Goal: Use online tool/utility: Use online tool/utility

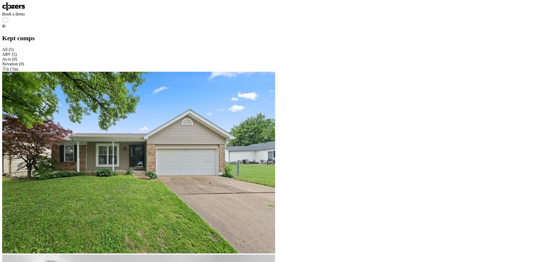
drag, startPoint x: 130, startPoint y: 121, endPoint x: 113, endPoint y: 164, distance: 46.1
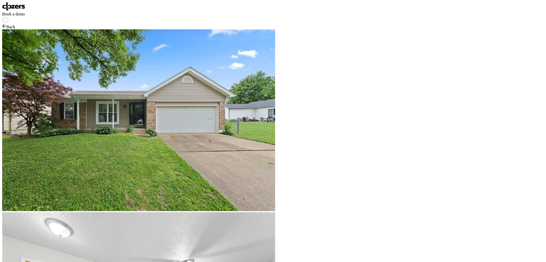
click at [140, 24] on div "Back" at bounding box center [273, 26] width 542 height 5
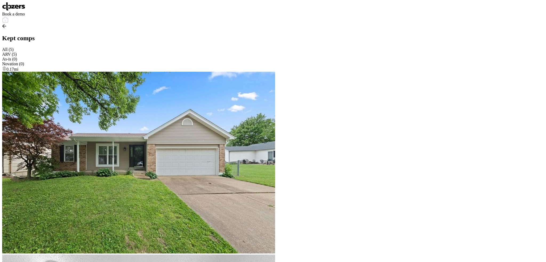
drag, startPoint x: 227, startPoint y: 52, endPoint x: 311, endPoint y: 78, distance: 88.1
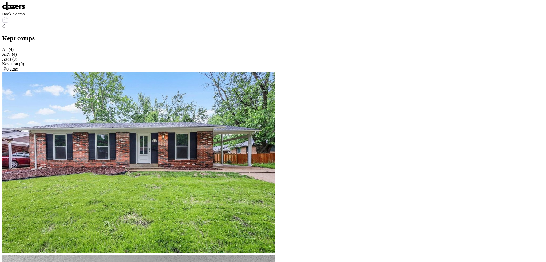
drag, startPoint x: 98, startPoint y: 132, endPoint x: 100, endPoint y: 134, distance: 3.0
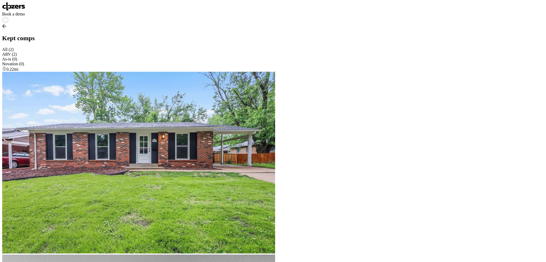
drag, startPoint x: 96, startPoint y: 118, endPoint x: 106, endPoint y: 118, distance: 10.7
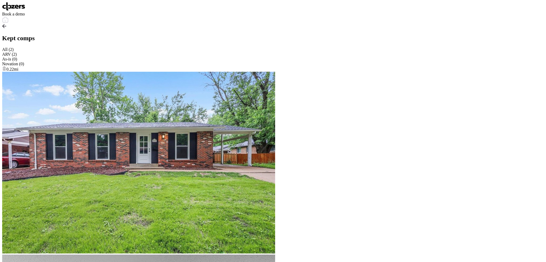
drag, startPoint x: 229, startPoint y: 52, endPoint x: 258, endPoint y: 59, distance: 29.8
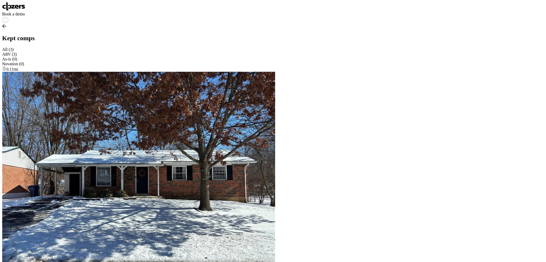
click at [125, 8] on div "Book a demo" at bounding box center [273, 13] width 542 height 22
